Goal: Browse casually

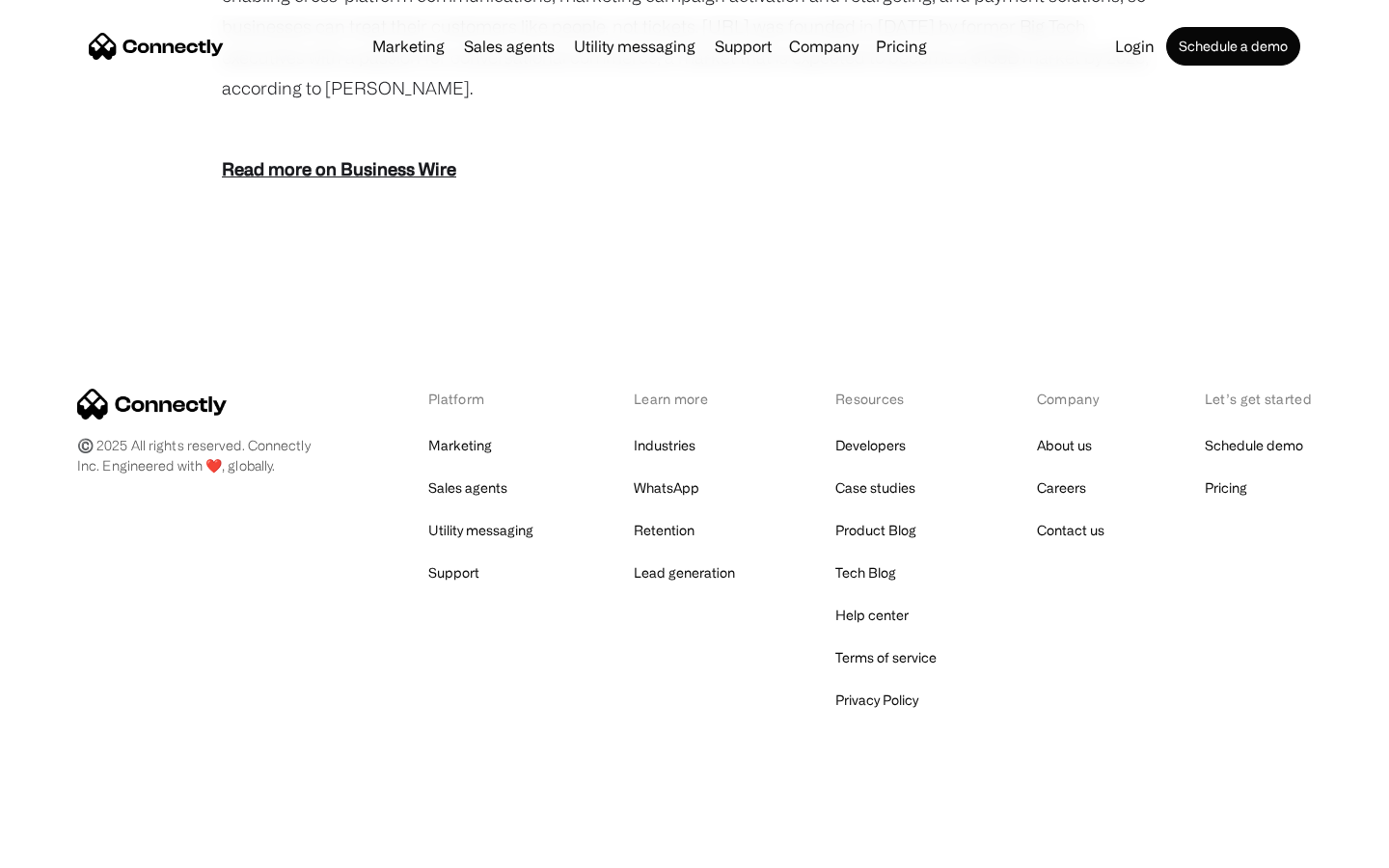
scroll to position [2391, 0]
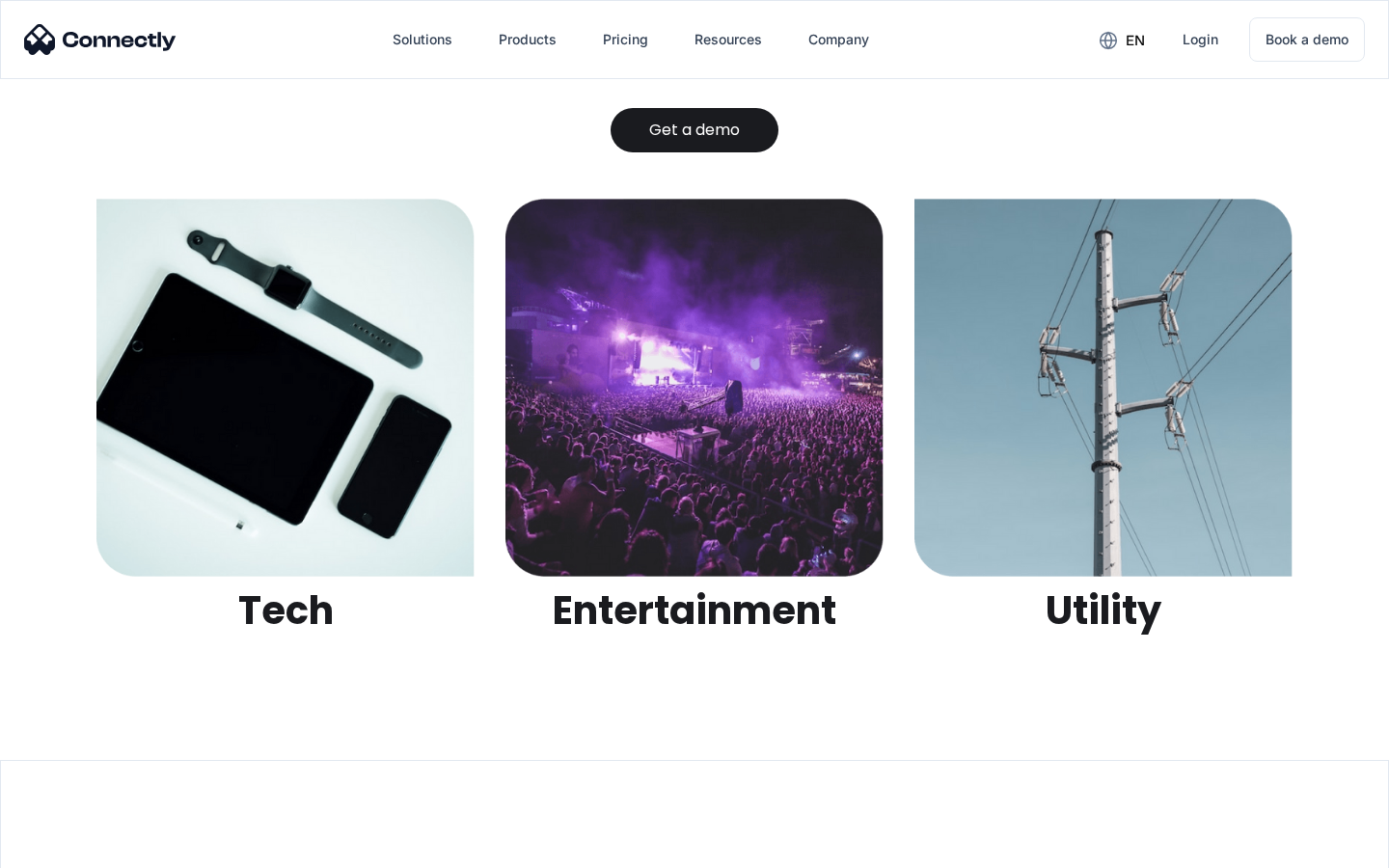
scroll to position [6086, 0]
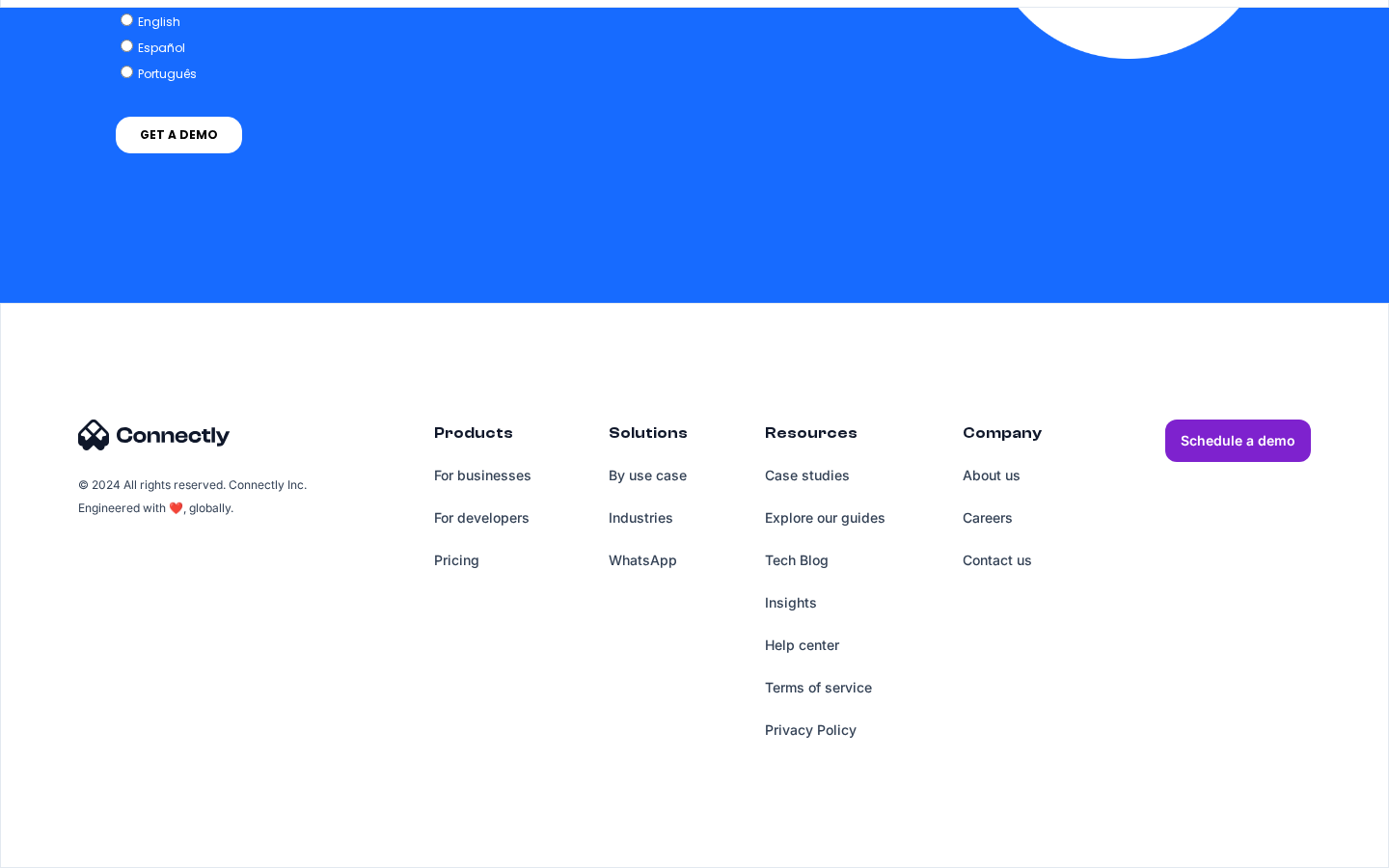
scroll to position [1463, 0]
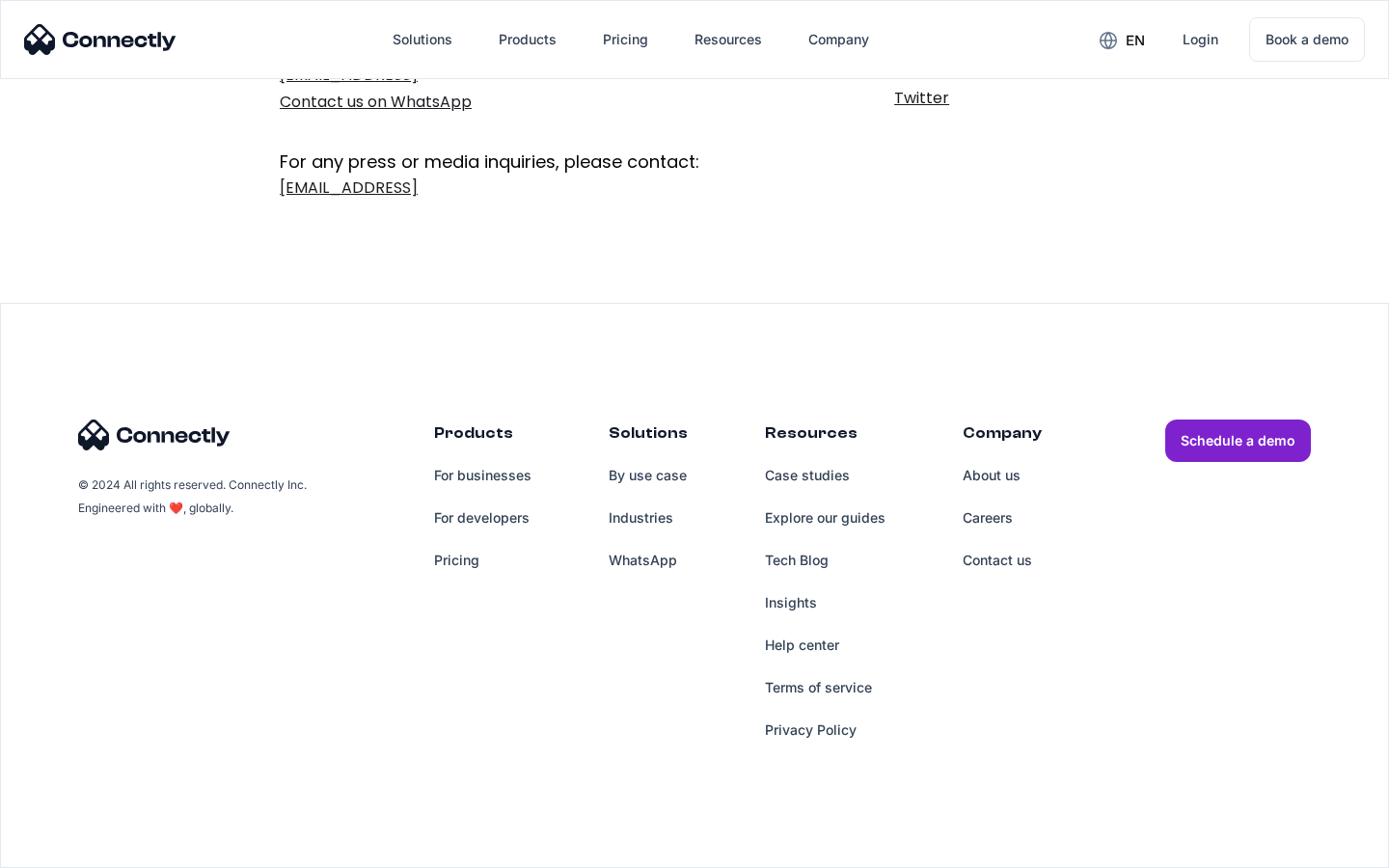
scroll to position [316, 0]
